Goal: Use online tool/utility: Utilize a website feature to perform a specific function

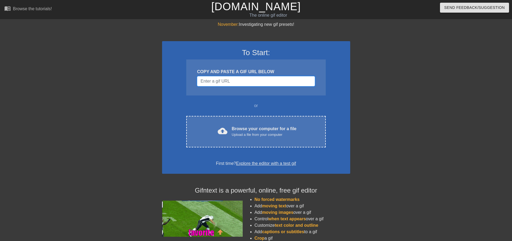
click at [230, 81] on input "Username" at bounding box center [256, 81] width 118 height 10
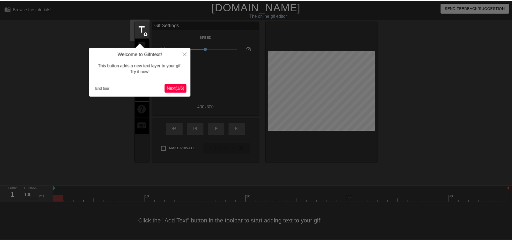
scroll to position [3, 0]
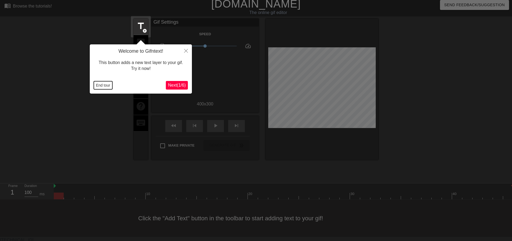
click at [106, 85] on button "End tour" at bounding box center [103, 85] width 19 height 8
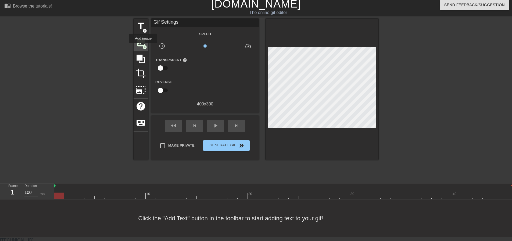
click at [143, 45] on span "add_circle" at bounding box center [144, 47] width 5 height 5
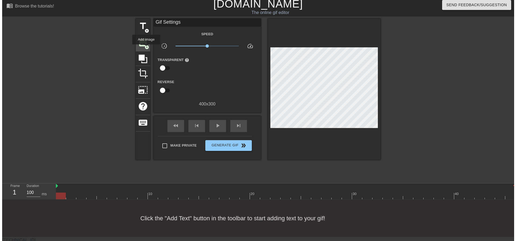
scroll to position [0, 0]
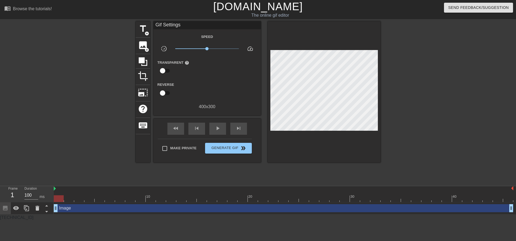
click at [118, 145] on div at bounding box center [89, 101] width 81 height 161
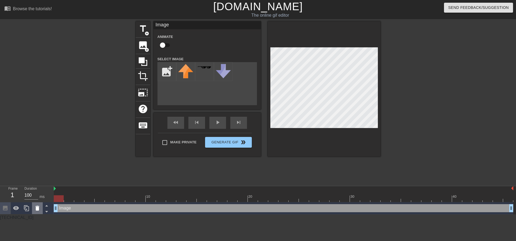
click at [39, 209] on icon at bounding box center [37, 208] width 6 height 6
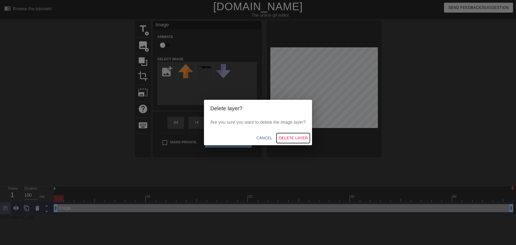
click at [282, 137] on span "Delete Layer" at bounding box center [293, 138] width 29 height 7
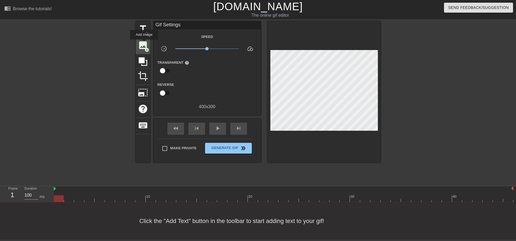
click at [144, 44] on span "image" at bounding box center [143, 45] width 10 height 10
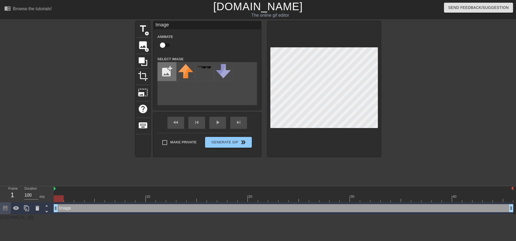
click at [167, 70] on input "file" at bounding box center [167, 71] width 18 height 18
type input "C:\fakepath\GoodSellas_no_tagline (1).png"
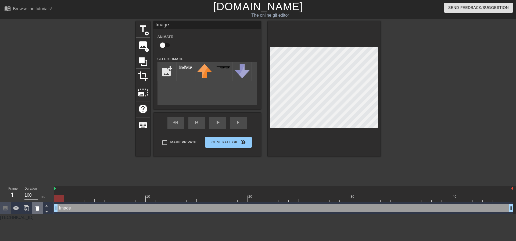
click at [38, 207] on icon at bounding box center [37, 208] width 6 height 6
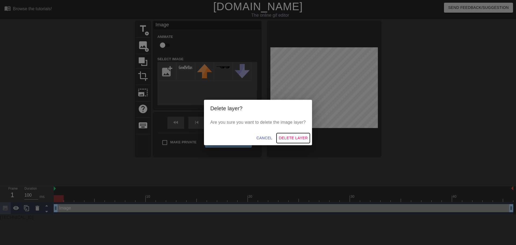
click at [287, 138] on span "Delete Layer" at bounding box center [293, 138] width 29 height 7
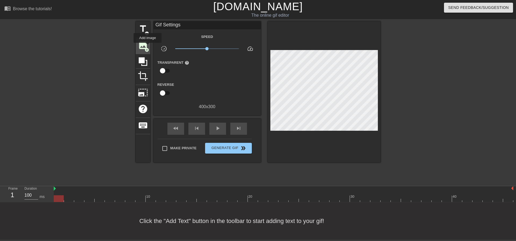
click at [147, 47] on span "image" at bounding box center [143, 45] width 10 height 10
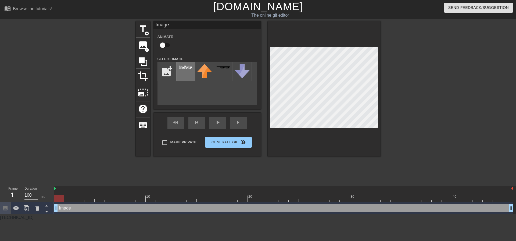
click at [183, 77] on div at bounding box center [185, 71] width 19 height 19
click at [396, 147] on div "title add_circle image add_circle crop photo_size_select_large help keyboard Im…" at bounding box center [258, 101] width 516 height 161
click at [431, 106] on div "title add_circle image add_circle crop photo_size_select_large help keyboard Im…" at bounding box center [258, 101] width 516 height 161
click at [77, 209] on div "Image drag_handle drag_handle" at bounding box center [283, 208] width 459 height 8
click at [201, 165] on div "title add_circle image add_circle crop photo_size_select_large help keyboard Im…" at bounding box center [258, 101] width 245 height 161
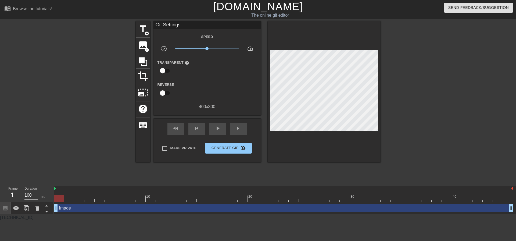
click at [182, 208] on div "Image drag_handle drag_handle" at bounding box center [283, 208] width 459 height 8
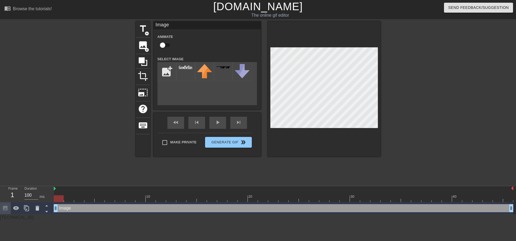
click at [165, 45] on input "checkbox" at bounding box center [162, 45] width 31 height 10
checkbox input "true"
click at [176, 171] on div "title add_circle image add_circle crop photo_size_select_large help keyboard Im…" at bounding box center [258, 101] width 245 height 161
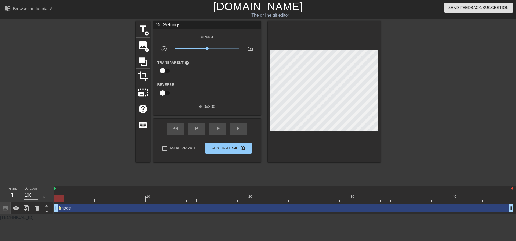
click at [61, 208] on div "Image drag_handle drag_handle" at bounding box center [283, 208] width 459 height 8
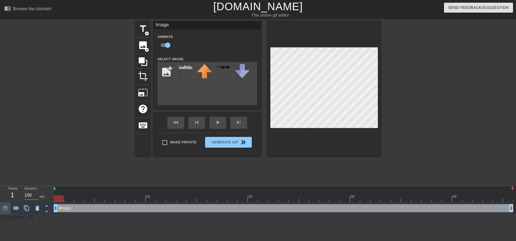
click at [64, 199] on div at bounding box center [283, 198] width 459 height 7
click at [66, 198] on div at bounding box center [283, 198] width 459 height 7
click at [59, 199] on div at bounding box center [283, 198] width 459 height 7
click at [67, 200] on div at bounding box center [283, 198] width 459 height 7
click at [78, 199] on div at bounding box center [283, 198] width 459 height 7
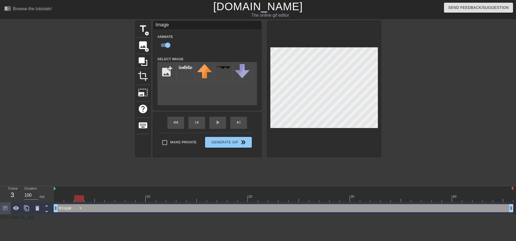
click at [89, 198] on div at bounding box center [283, 198] width 459 height 7
click at [100, 199] on div at bounding box center [283, 198] width 459 height 7
click at [111, 200] on div at bounding box center [283, 198] width 459 height 7
click at [122, 199] on div at bounding box center [283, 198] width 459 height 7
click at [128, 200] on div at bounding box center [283, 198] width 459 height 7
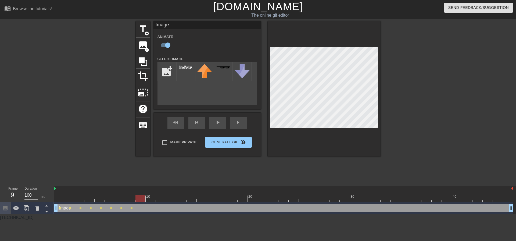
drag, startPoint x: 141, startPoint y: 200, endPoint x: 225, endPoint y: 171, distance: 88.5
click at [141, 199] on div at bounding box center [283, 198] width 459 height 7
click at [152, 200] on div at bounding box center [283, 198] width 459 height 7
click at [160, 198] on div at bounding box center [283, 198] width 459 height 7
click at [172, 199] on div at bounding box center [283, 198] width 459 height 7
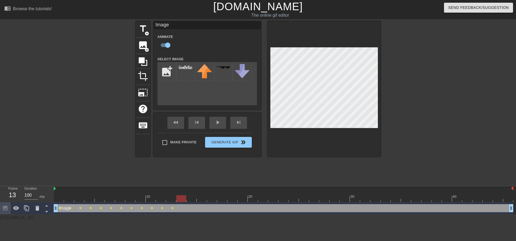
click at [178, 199] on div at bounding box center [283, 198] width 459 height 7
click at [191, 200] on div at bounding box center [283, 198] width 459 height 7
click at [201, 197] on div at bounding box center [283, 198] width 459 height 7
click at [214, 198] on div at bounding box center [283, 198] width 459 height 7
click at [223, 196] on div at bounding box center [283, 198] width 459 height 7
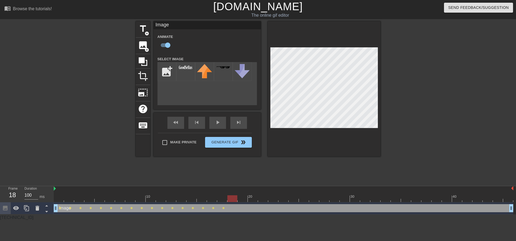
click at [232, 200] on div at bounding box center [283, 198] width 459 height 7
drag, startPoint x: 244, startPoint y: 199, endPoint x: 272, endPoint y: 168, distance: 42.4
click at [244, 198] on div at bounding box center [283, 198] width 459 height 7
click at [254, 200] on div at bounding box center [283, 198] width 459 height 7
click at [261, 200] on div at bounding box center [283, 198] width 459 height 7
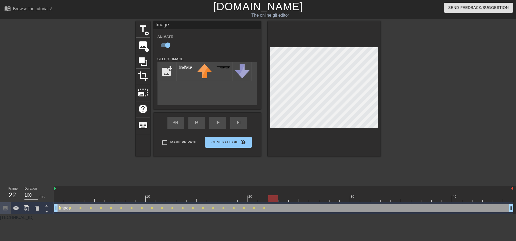
click at [273, 197] on div at bounding box center [283, 198] width 459 height 7
click at [286, 200] on div at bounding box center [283, 198] width 459 height 7
click at [293, 200] on div at bounding box center [283, 198] width 459 height 7
click at [304, 198] on div at bounding box center [283, 198] width 459 height 7
click at [310, 200] on div at bounding box center [283, 198] width 459 height 7
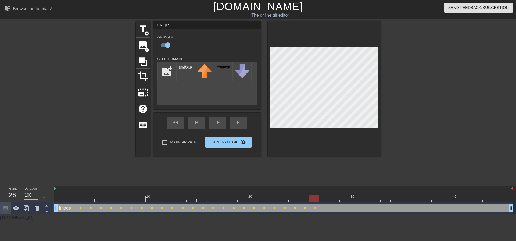
click at [322, 201] on div at bounding box center [283, 198] width 459 height 7
click at [332, 200] on div at bounding box center [283, 198] width 459 height 7
click at [342, 197] on div at bounding box center [283, 198] width 459 height 7
click at [353, 200] on div at bounding box center [283, 198] width 459 height 7
click at [362, 196] on div at bounding box center [283, 198] width 459 height 7
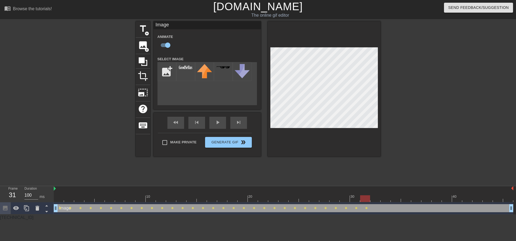
click at [373, 199] on div at bounding box center [283, 198] width 459 height 7
click at [383, 198] on div at bounding box center [283, 198] width 459 height 7
click at [394, 201] on div at bounding box center [283, 198] width 459 height 7
click at [407, 198] on div at bounding box center [283, 198] width 459 height 7
click at [416, 198] on div at bounding box center [283, 198] width 459 height 7
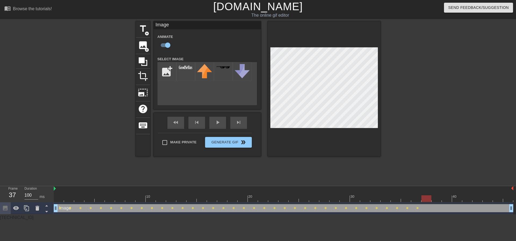
click at [422, 198] on div at bounding box center [283, 198] width 459 height 7
click at [437, 199] on div at bounding box center [283, 198] width 459 height 7
click at [446, 200] on div at bounding box center [283, 198] width 459 height 7
click at [458, 199] on div at bounding box center [283, 198] width 459 height 7
click at [467, 199] on div at bounding box center [283, 198] width 459 height 7
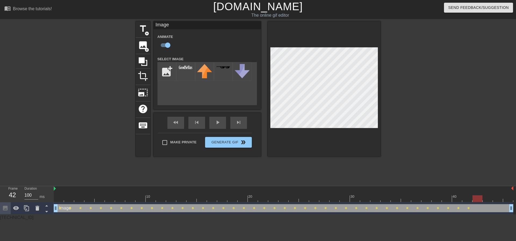
click at [475, 199] on div at bounding box center [283, 198] width 459 height 7
click at [486, 200] on div at bounding box center [283, 198] width 459 height 7
click at [496, 201] on div at bounding box center [283, 198] width 459 height 7
click at [505, 201] on div at bounding box center [283, 198] width 459 height 7
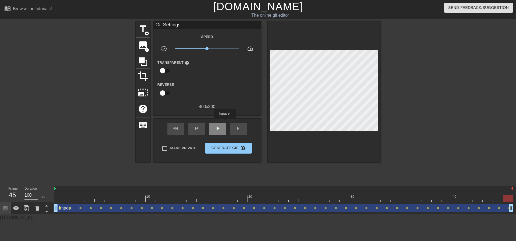
click at [225, 122] on div "play_arrow" at bounding box center [217, 128] width 17 height 12
click at [211, 129] on div "pause" at bounding box center [217, 128] width 17 height 12
click at [209, 198] on div at bounding box center [283, 198] width 459 height 7
click at [218, 198] on div at bounding box center [283, 198] width 459 height 7
click at [227, 197] on div at bounding box center [283, 198] width 459 height 7
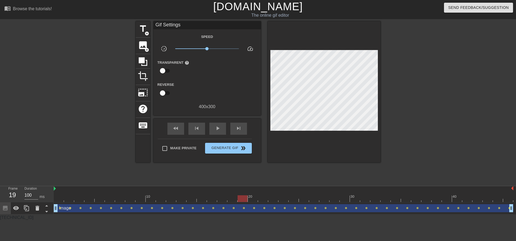
click at [241, 199] on div at bounding box center [283, 198] width 459 height 7
click at [247, 199] on div at bounding box center [283, 198] width 459 height 7
click at [254, 199] on div at bounding box center [283, 198] width 459 height 7
click at [274, 198] on div at bounding box center [283, 198] width 459 height 7
click at [294, 198] on div at bounding box center [283, 198] width 459 height 7
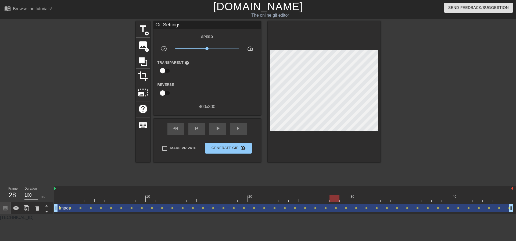
click at [332, 198] on div at bounding box center [283, 198] width 459 height 7
click at [355, 198] on div at bounding box center [283, 198] width 459 height 7
click at [374, 198] on div at bounding box center [283, 198] width 459 height 7
click at [396, 199] on div at bounding box center [283, 198] width 459 height 7
click at [414, 197] on div at bounding box center [283, 198] width 459 height 7
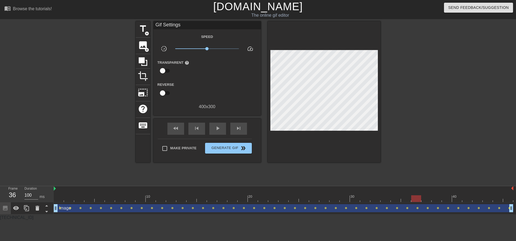
click at [431, 197] on div at bounding box center [283, 198] width 459 height 7
click at [448, 197] on div at bounding box center [283, 198] width 459 height 7
drag, startPoint x: 295, startPoint y: 189, endPoint x: 232, endPoint y: 151, distance: 73.7
click at [294, 189] on div at bounding box center [283, 188] width 459 height 5
click at [232, 151] on button "Generate Gif double_arrow" at bounding box center [228, 148] width 46 height 11
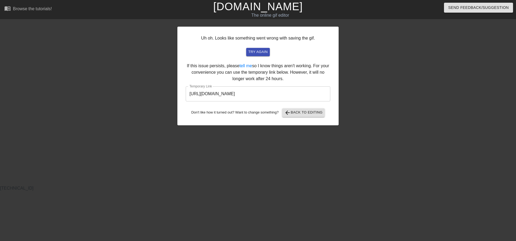
click at [290, 95] on input "[URL][DOMAIN_NAME]" at bounding box center [258, 93] width 145 height 15
